Goal: Information Seeking & Learning: Check status

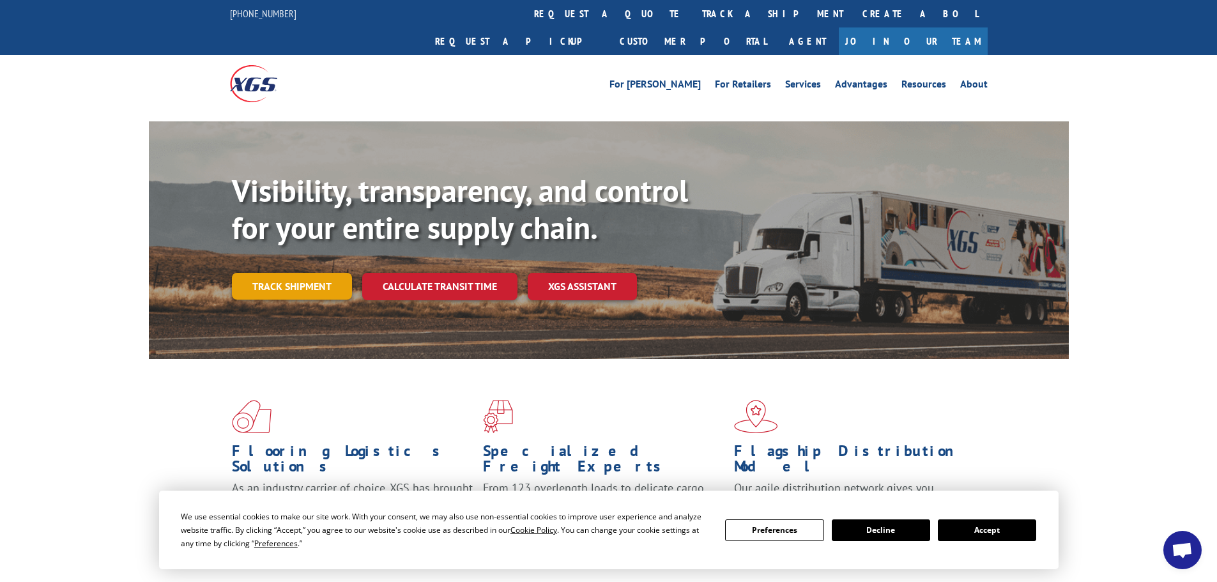
click at [293, 273] on link "Track shipment" at bounding box center [292, 286] width 120 height 27
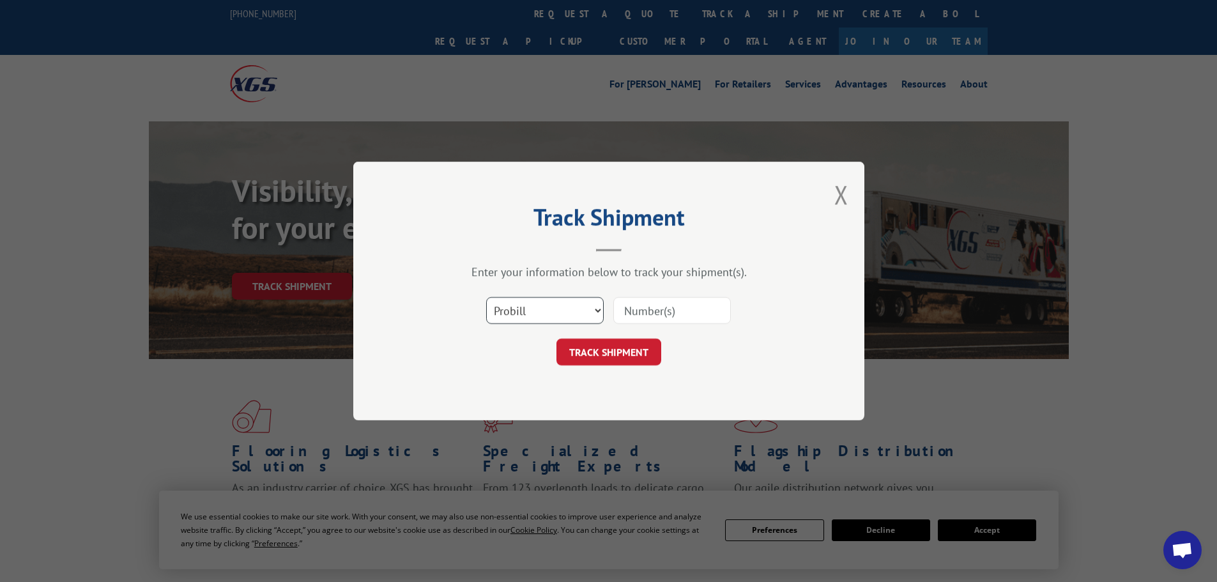
click at [527, 316] on select "Select category... Probill BOL PO" at bounding box center [545, 310] width 118 height 27
select select "bol"
click at [486, 297] on select "Select category... Probill BOL PO" at bounding box center [545, 310] width 118 height 27
click at [647, 313] on input at bounding box center [673, 310] width 118 height 27
paste input "6013215"
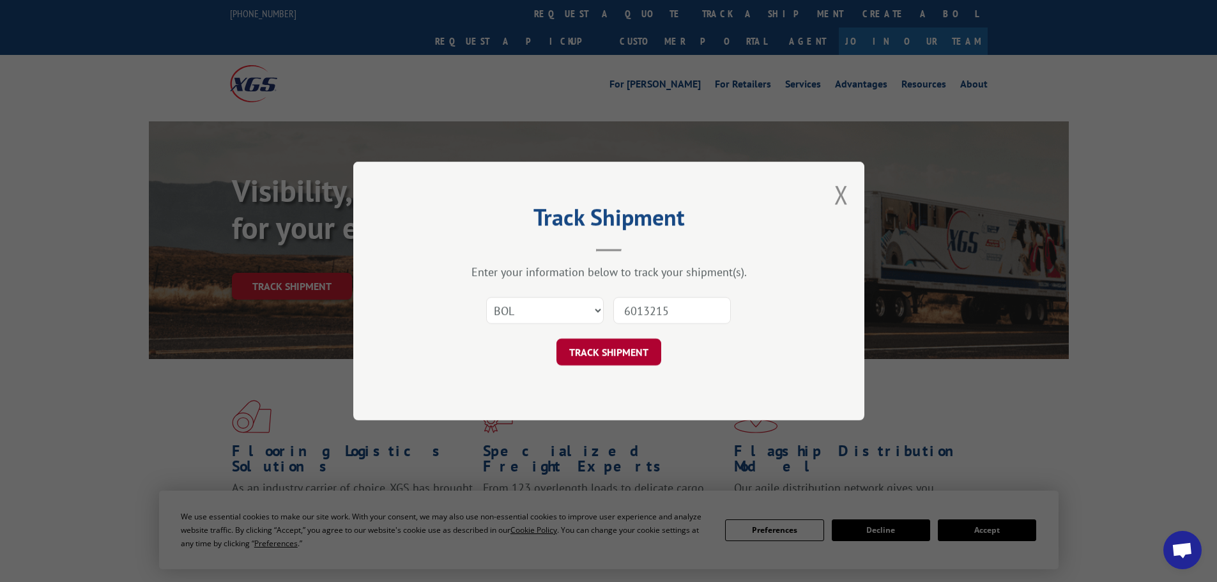
type input "6013215"
click at [615, 350] on button "TRACK SHIPMENT" at bounding box center [609, 352] width 105 height 27
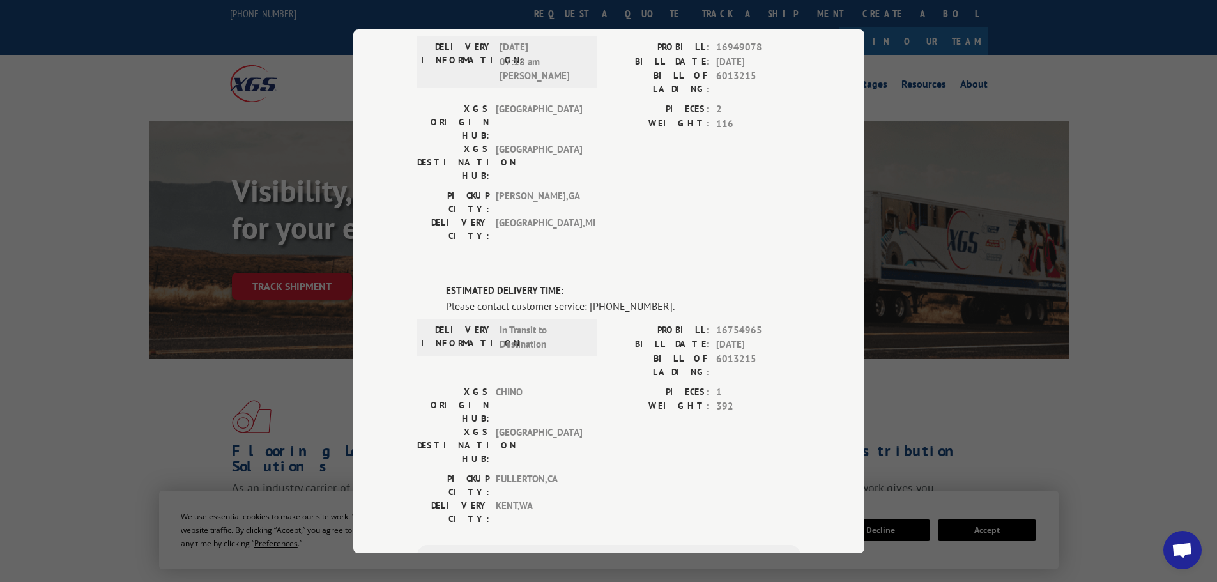
scroll to position [107, 0]
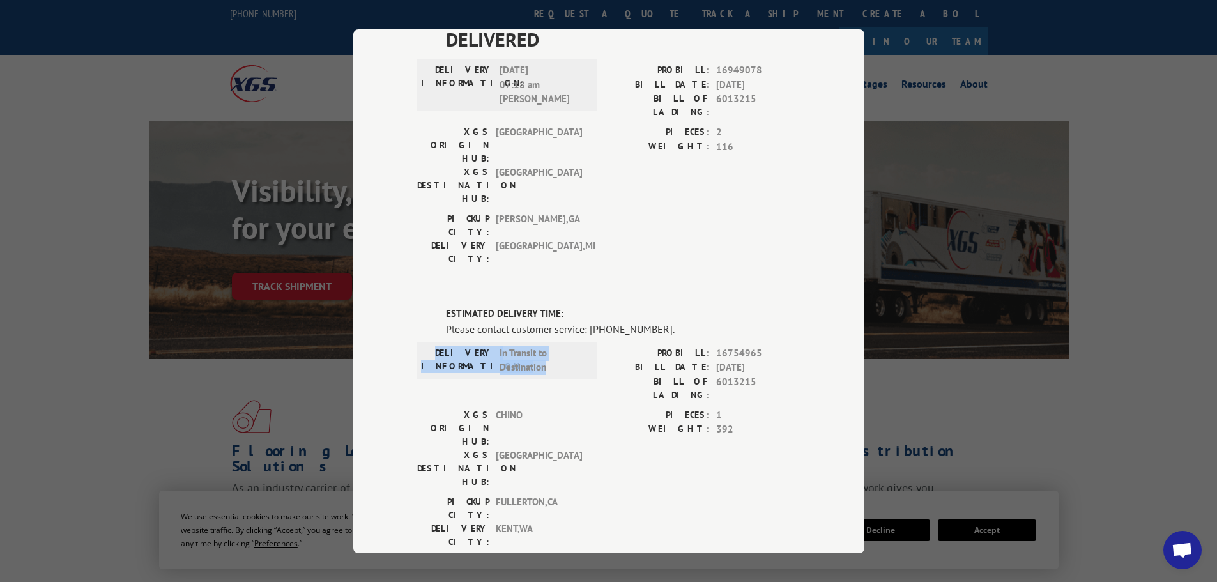
drag, startPoint x: 550, startPoint y: 292, endPoint x: 434, endPoint y: 275, distance: 117.6
click at [434, 346] on div "DELIVERY INFORMATION: In Transit to Destination" at bounding box center [507, 360] width 173 height 29
copy div "DELIVERY INFORMATION: In Transit to Destination"
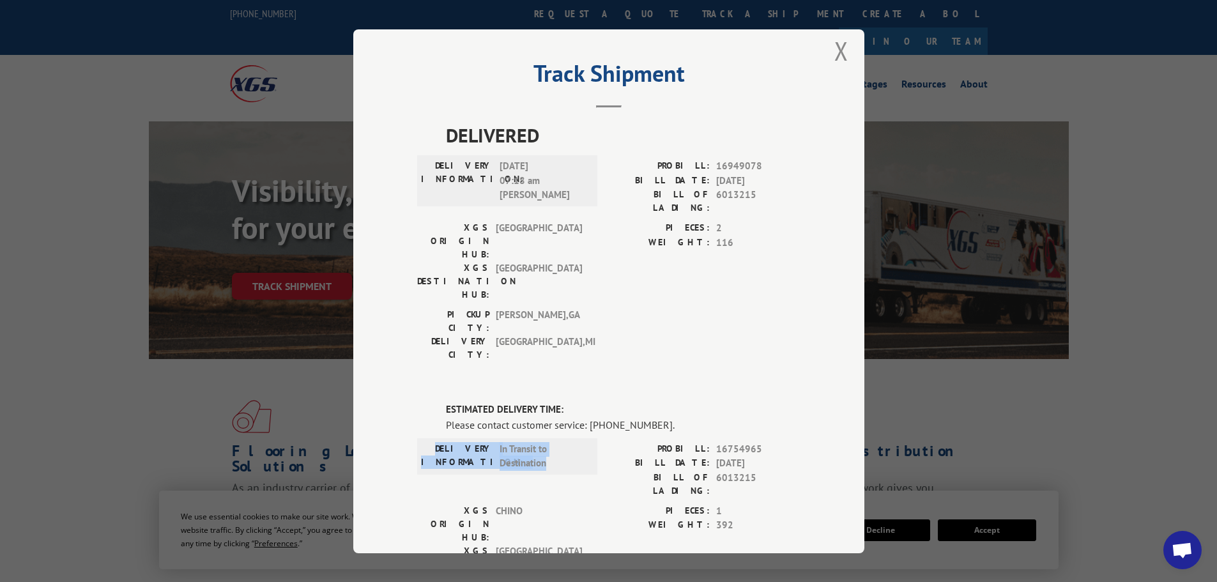
scroll to position [0, 0]
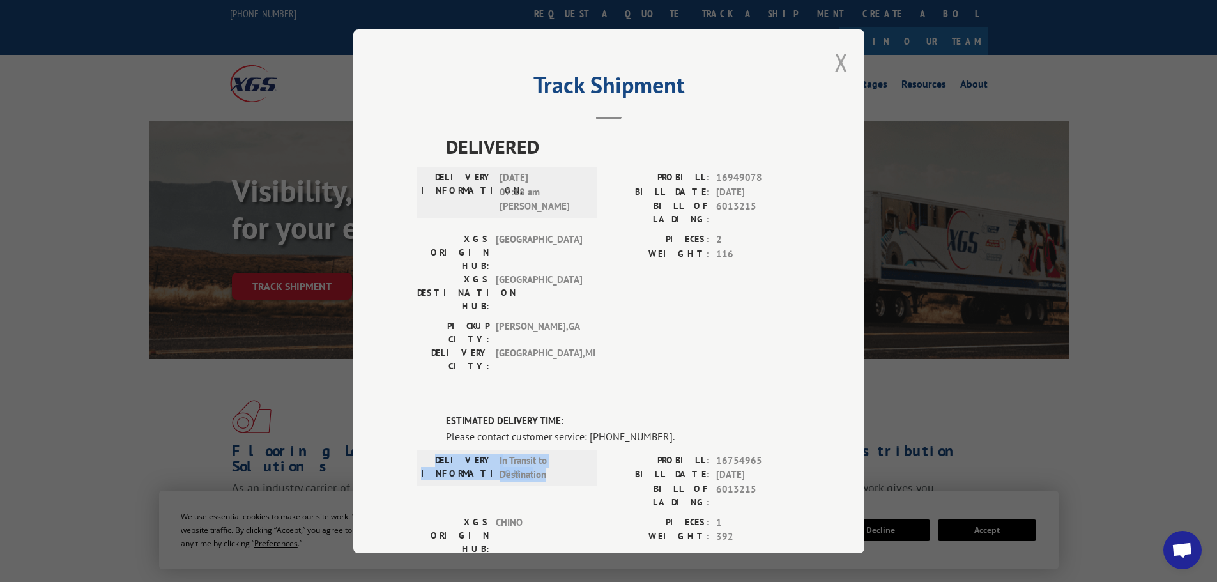
click at [835, 58] on button "Close modal" at bounding box center [842, 62] width 14 height 34
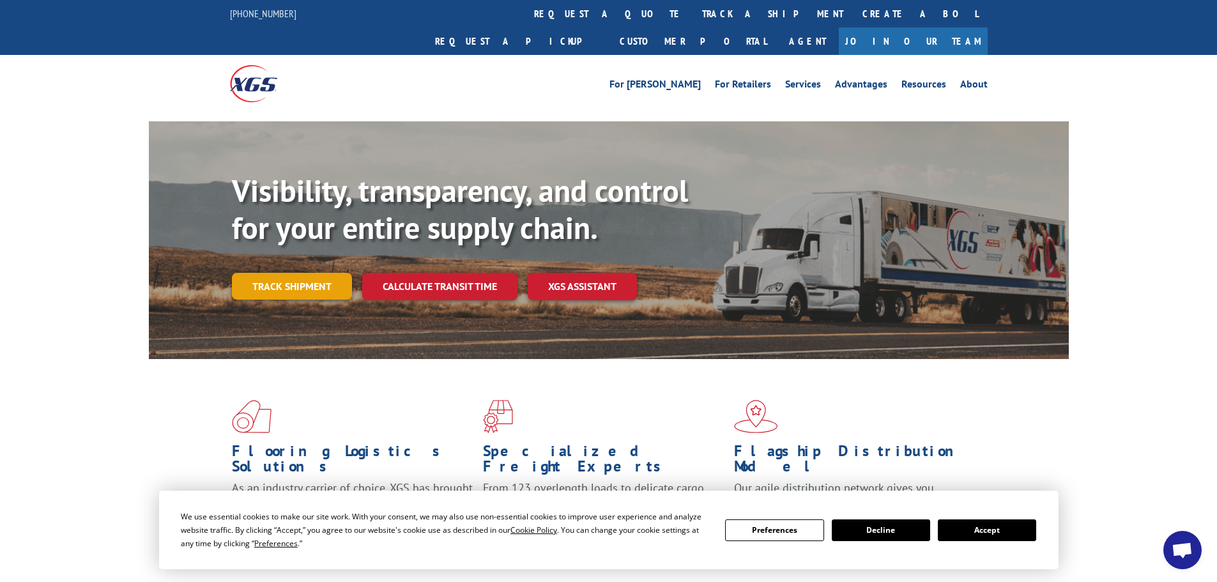
click at [298, 273] on link "Track shipment" at bounding box center [292, 286] width 120 height 27
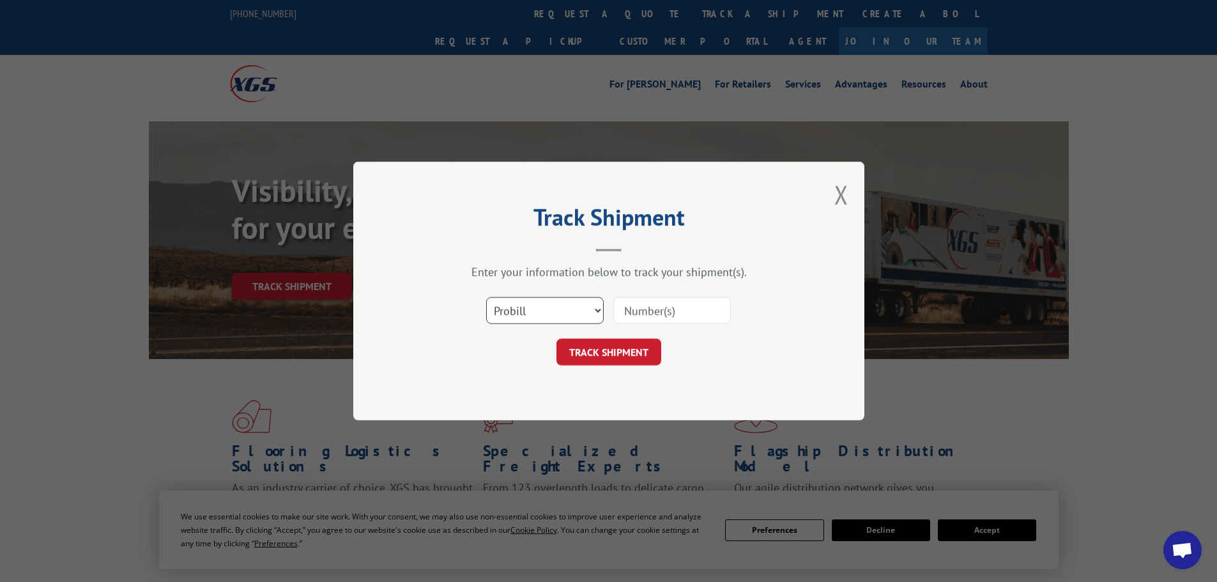
click at [536, 314] on select "Select category... Probill BOL PO" at bounding box center [545, 310] width 118 height 27
select select "bol"
click at [486, 297] on select "Select category... Probill BOL PO" at bounding box center [545, 310] width 118 height 27
click at [649, 309] on input at bounding box center [673, 310] width 118 height 27
paste input "6013348"
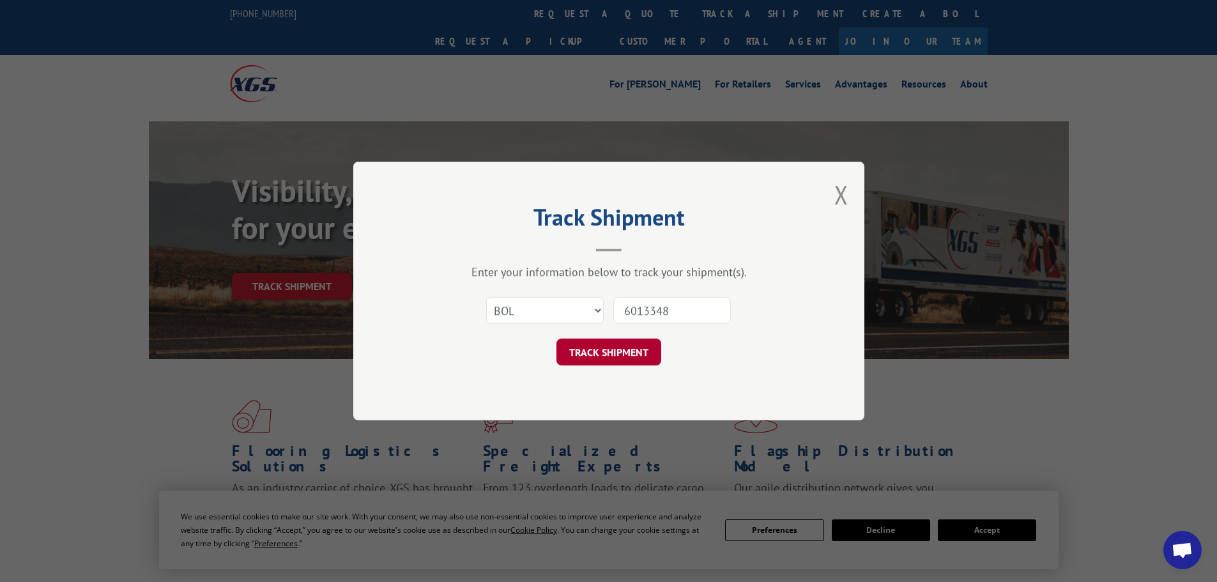
type input "6013348"
click at [615, 352] on button "TRACK SHIPMENT" at bounding box center [609, 352] width 105 height 27
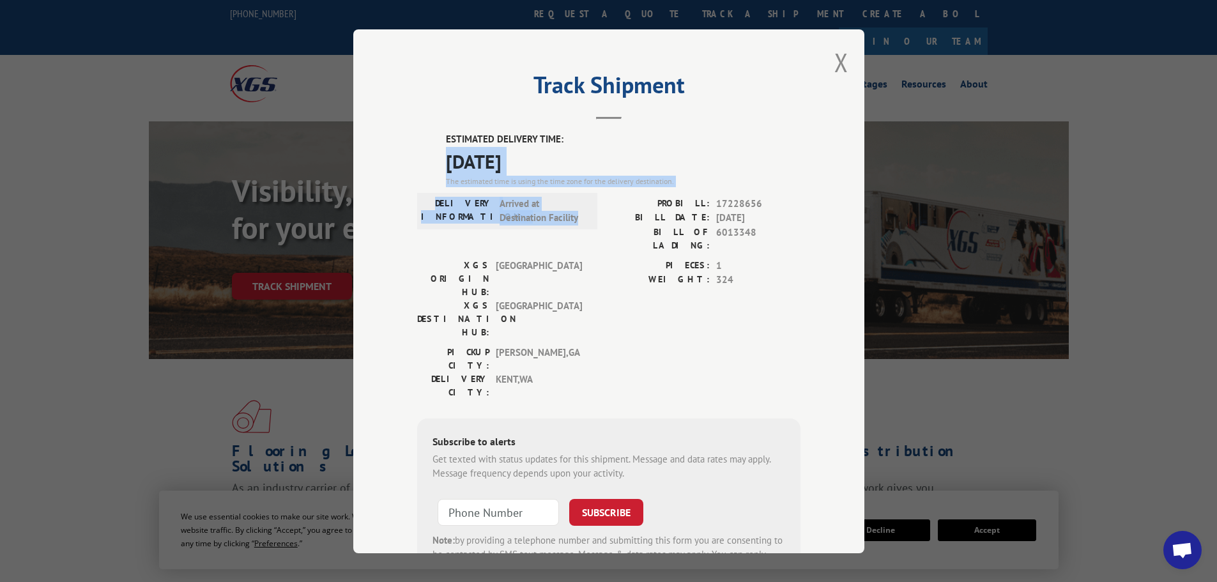
drag, startPoint x: 579, startPoint y: 215, endPoint x: 440, endPoint y: 158, distance: 149.7
click at [440, 158] on div "ESTIMATED DELIVERY TIME: [DATE] The estimated time is using the time zone for t…" at bounding box center [608, 362] width 383 height 460
copy div "[DATE] The estimated time is using the time zone for the delivery destination. …"
click at [838, 56] on button "Close modal" at bounding box center [842, 62] width 14 height 34
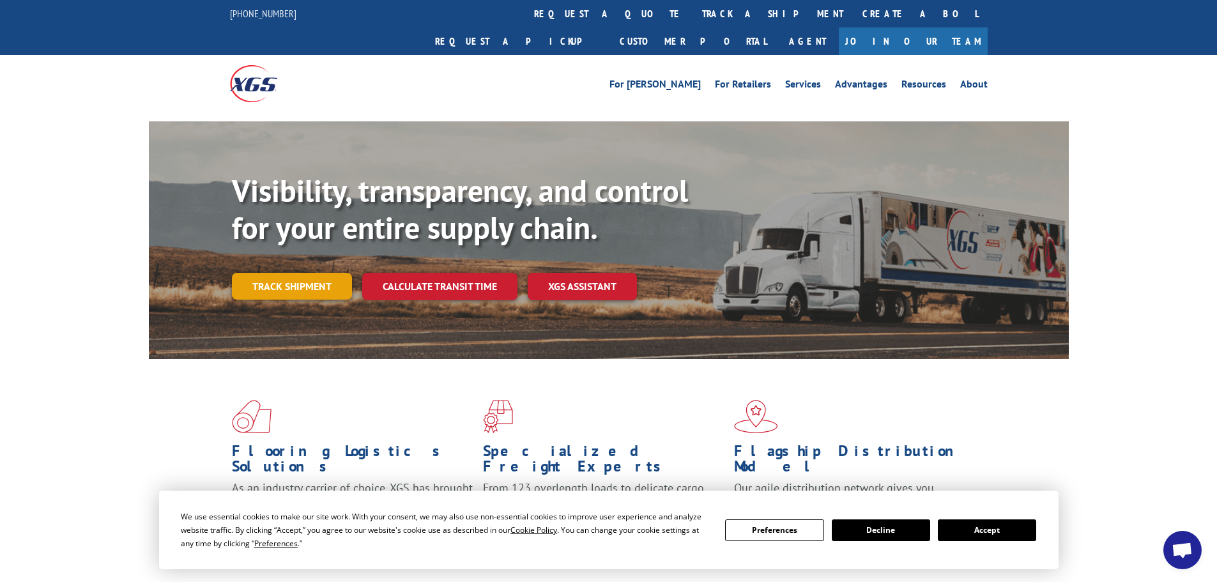
click at [293, 273] on link "Track shipment" at bounding box center [292, 286] width 120 height 27
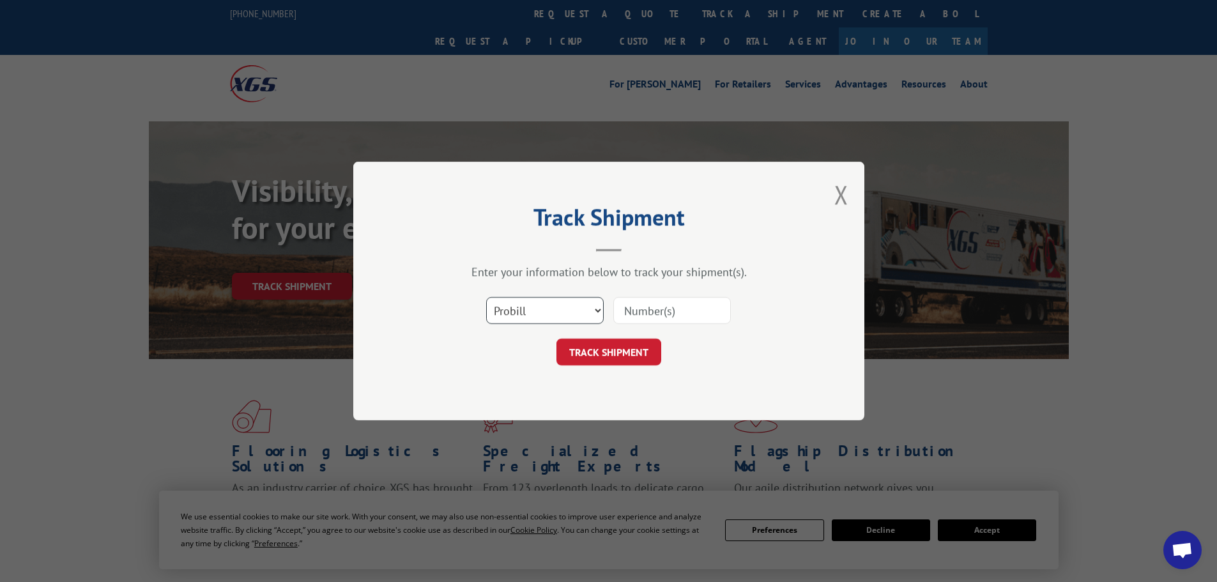
click at [513, 315] on select "Select category... Probill BOL PO" at bounding box center [545, 310] width 118 height 27
select select "bol"
click at [486, 297] on select "Select category... Probill BOL PO" at bounding box center [545, 310] width 118 height 27
click at [656, 316] on input at bounding box center [673, 310] width 118 height 27
paste input "5179971"
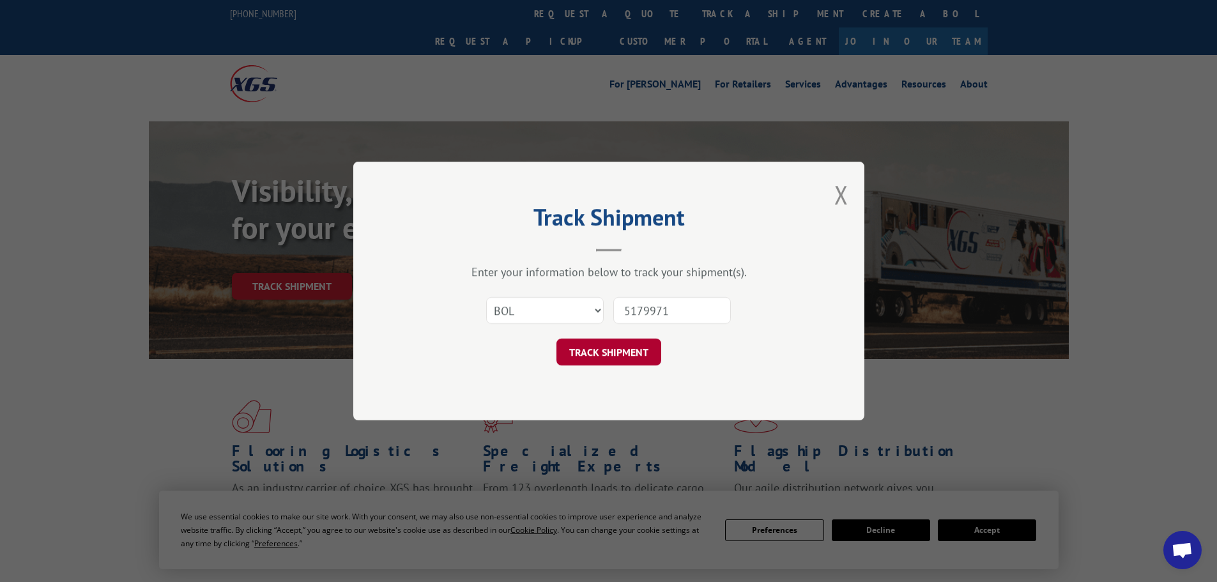
type input "5179971"
click at [623, 362] on button "TRACK SHIPMENT" at bounding box center [609, 352] width 105 height 27
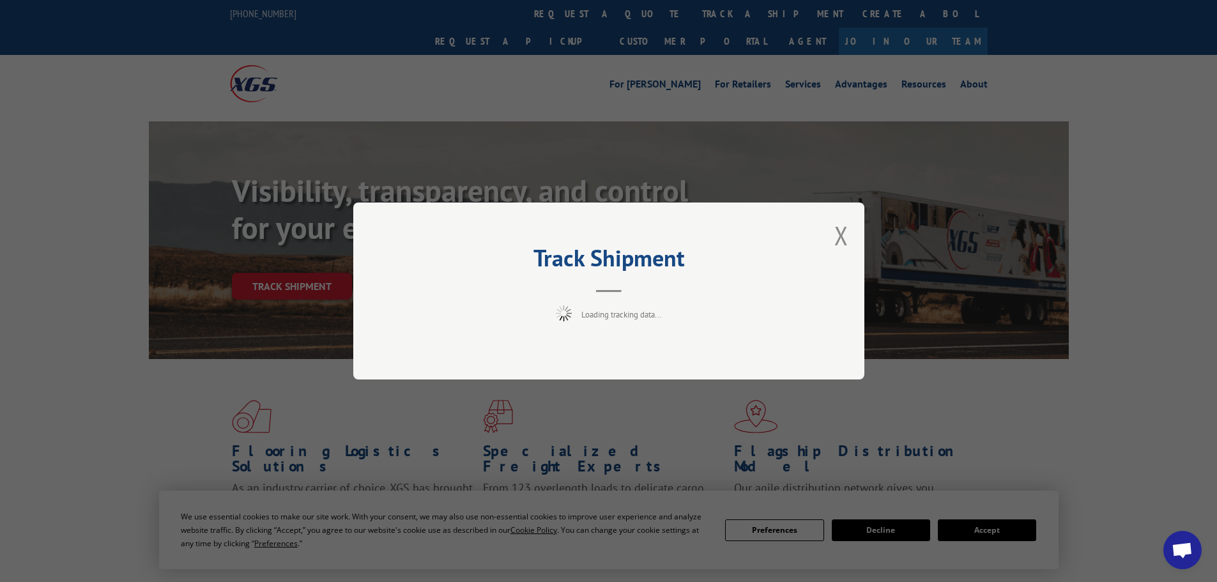
click at [865, 524] on div "Track Shipment Loading tracking data..." at bounding box center [608, 291] width 1217 height 582
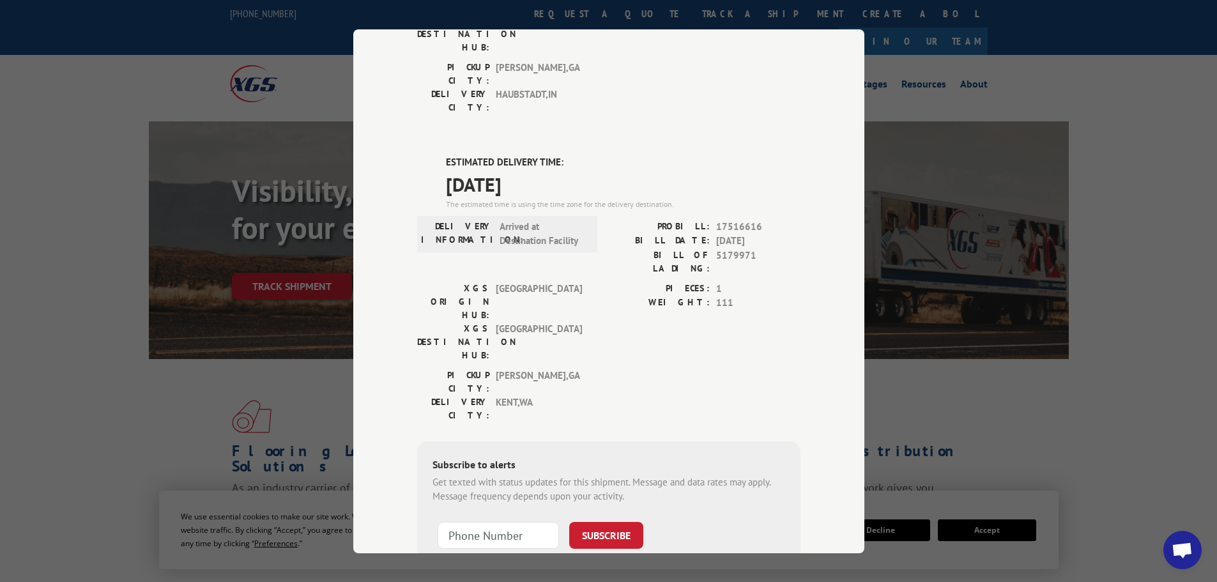
scroll to position [260, 0]
